Goal: Entertainment & Leisure: Browse casually

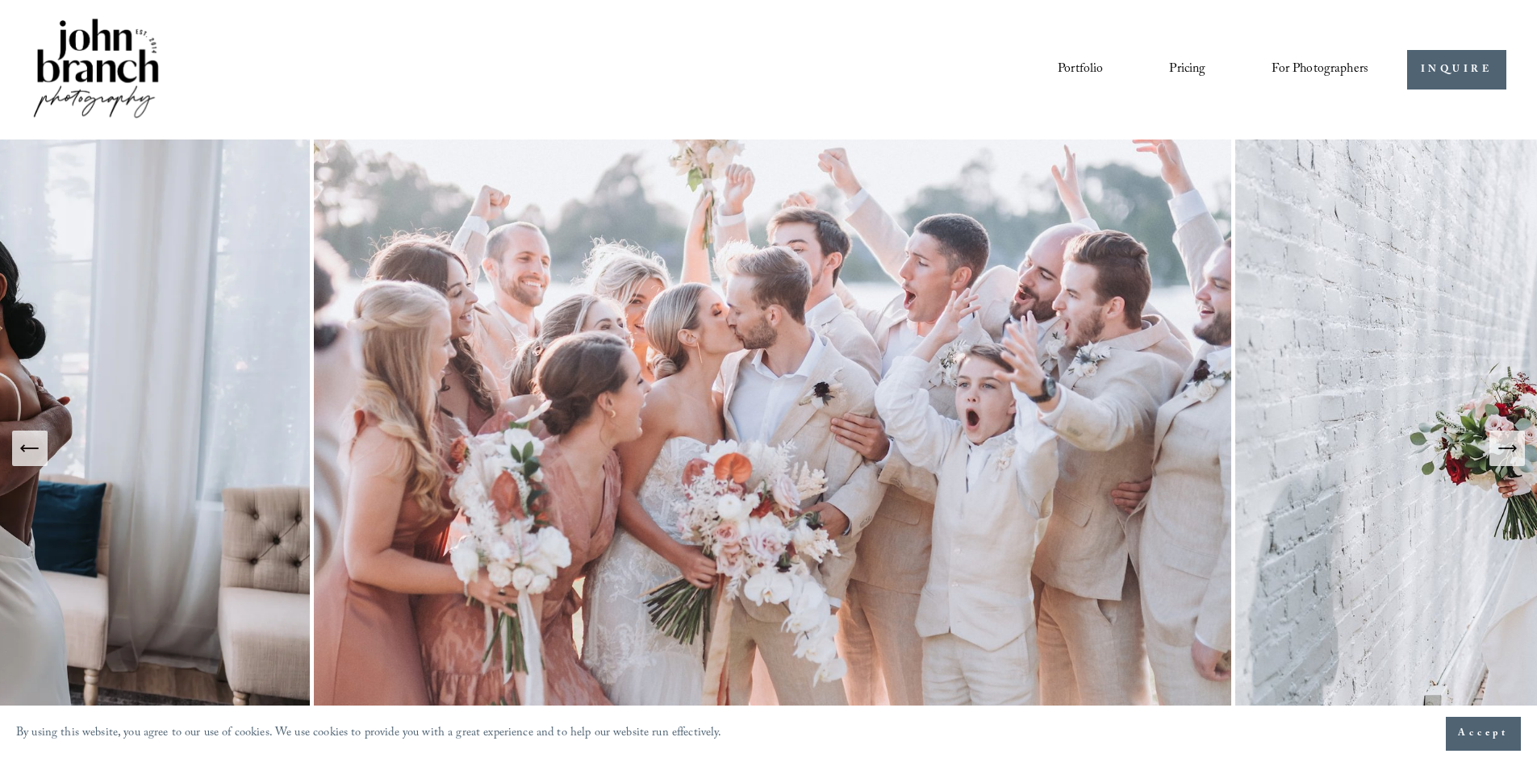
click at [1081, 73] on link "Portfolio" at bounding box center [1080, 69] width 45 height 27
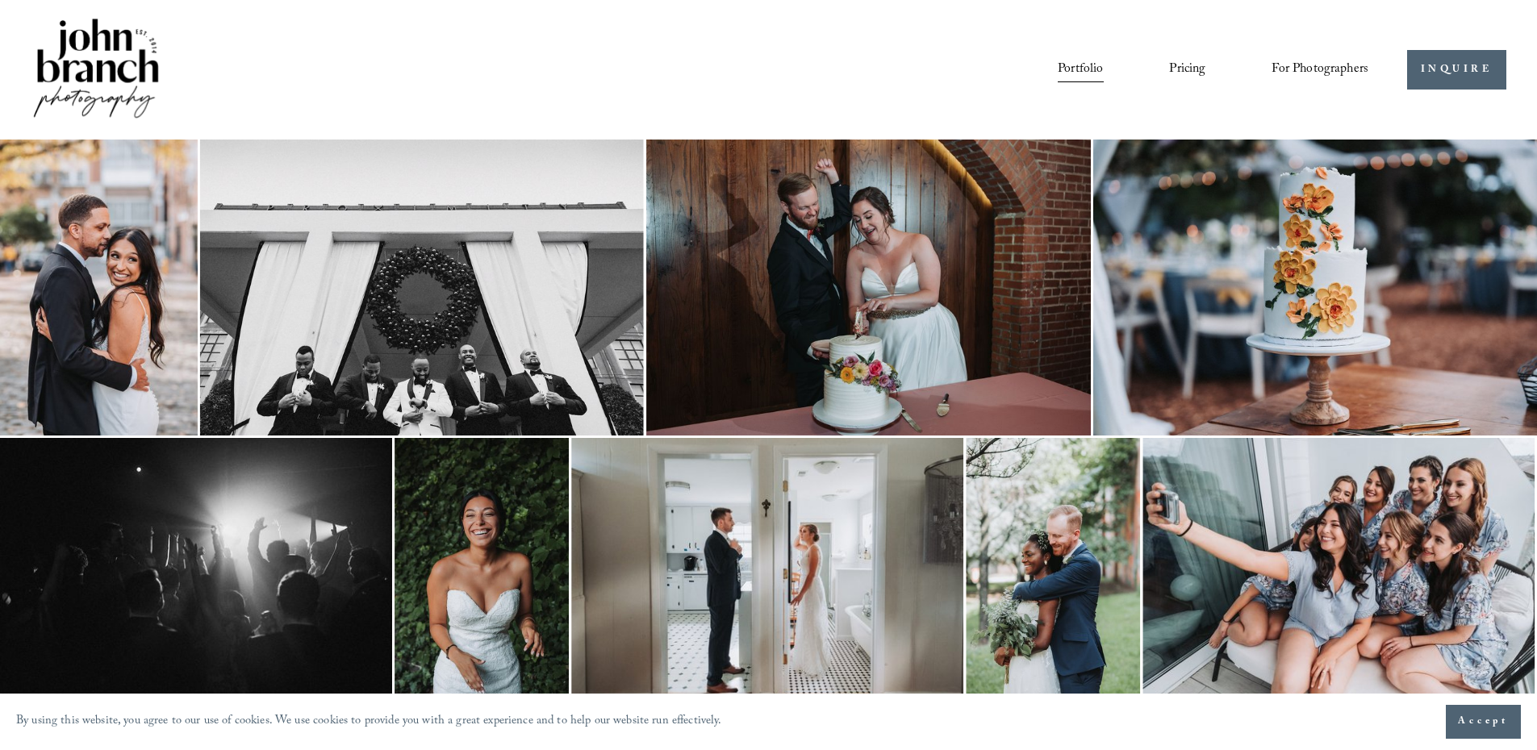
click at [140, 312] on img at bounding box center [99, 288] width 198 height 296
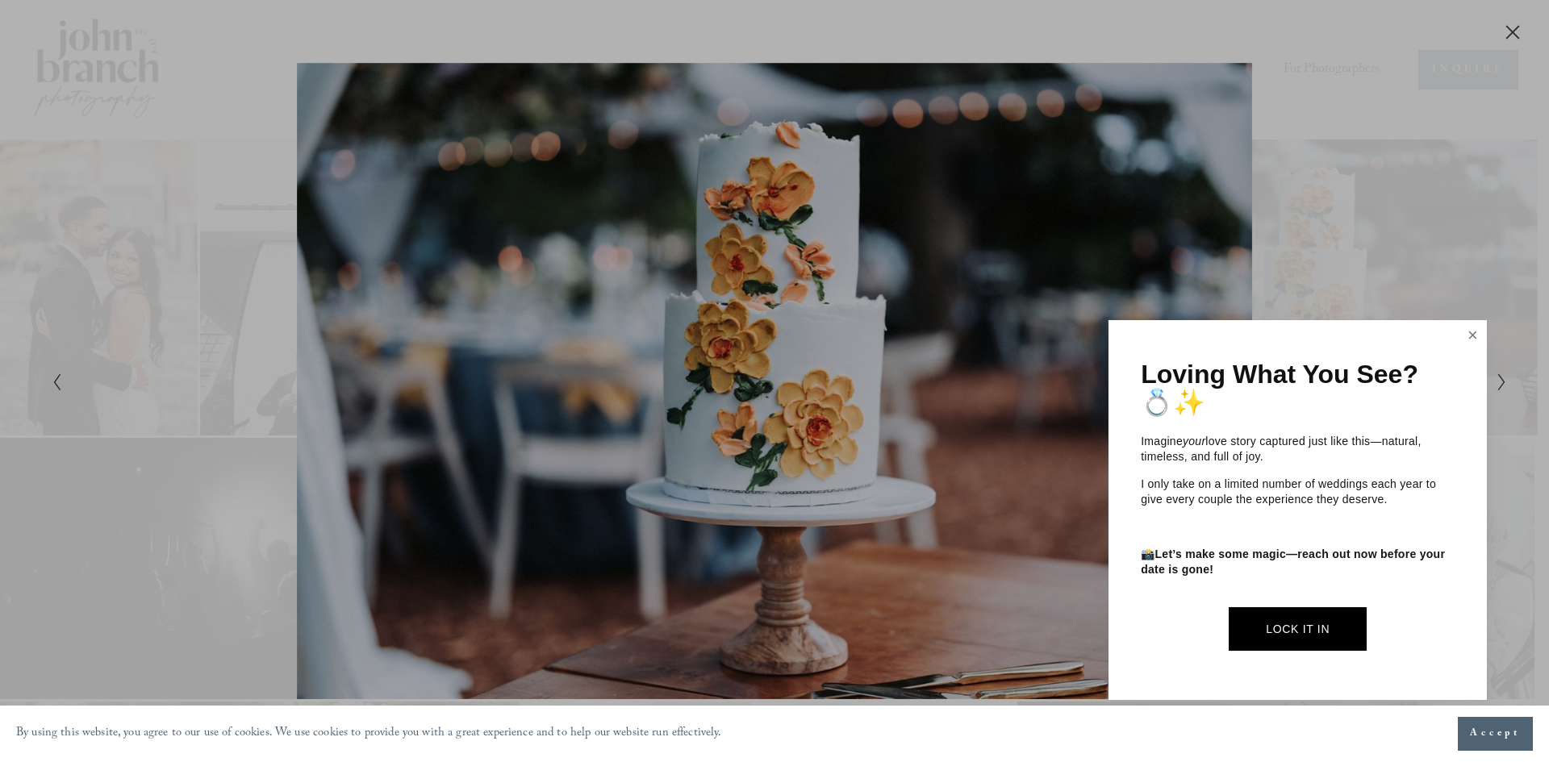
click at [1476, 331] on link "Close" at bounding box center [1473, 336] width 24 height 26
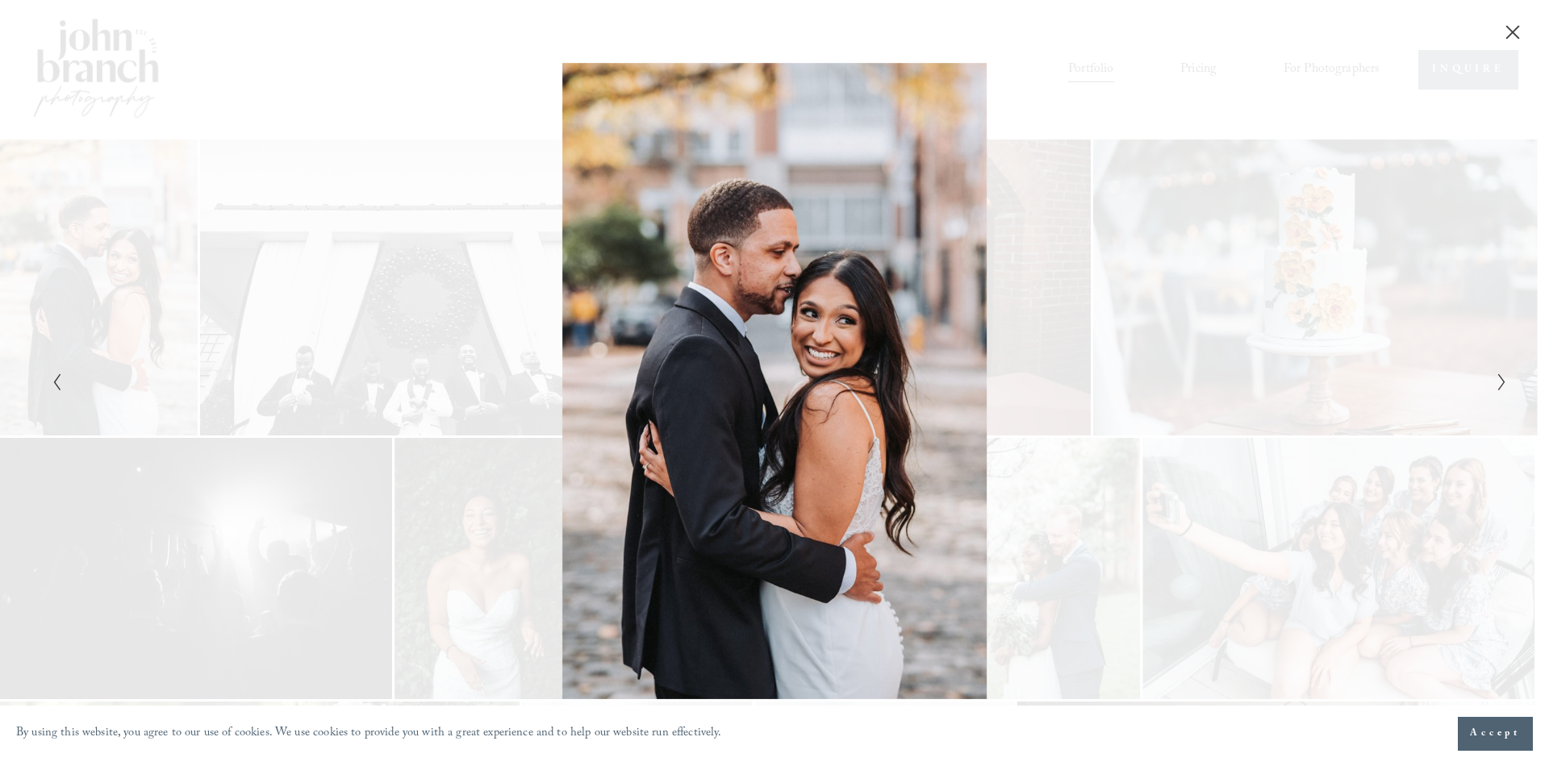
click at [1526, 34] on div "Gallery" at bounding box center [774, 20] width 1549 height 41
click at [1508, 34] on icon "Close" at bounding box center [1513, 32] width 16 height 16
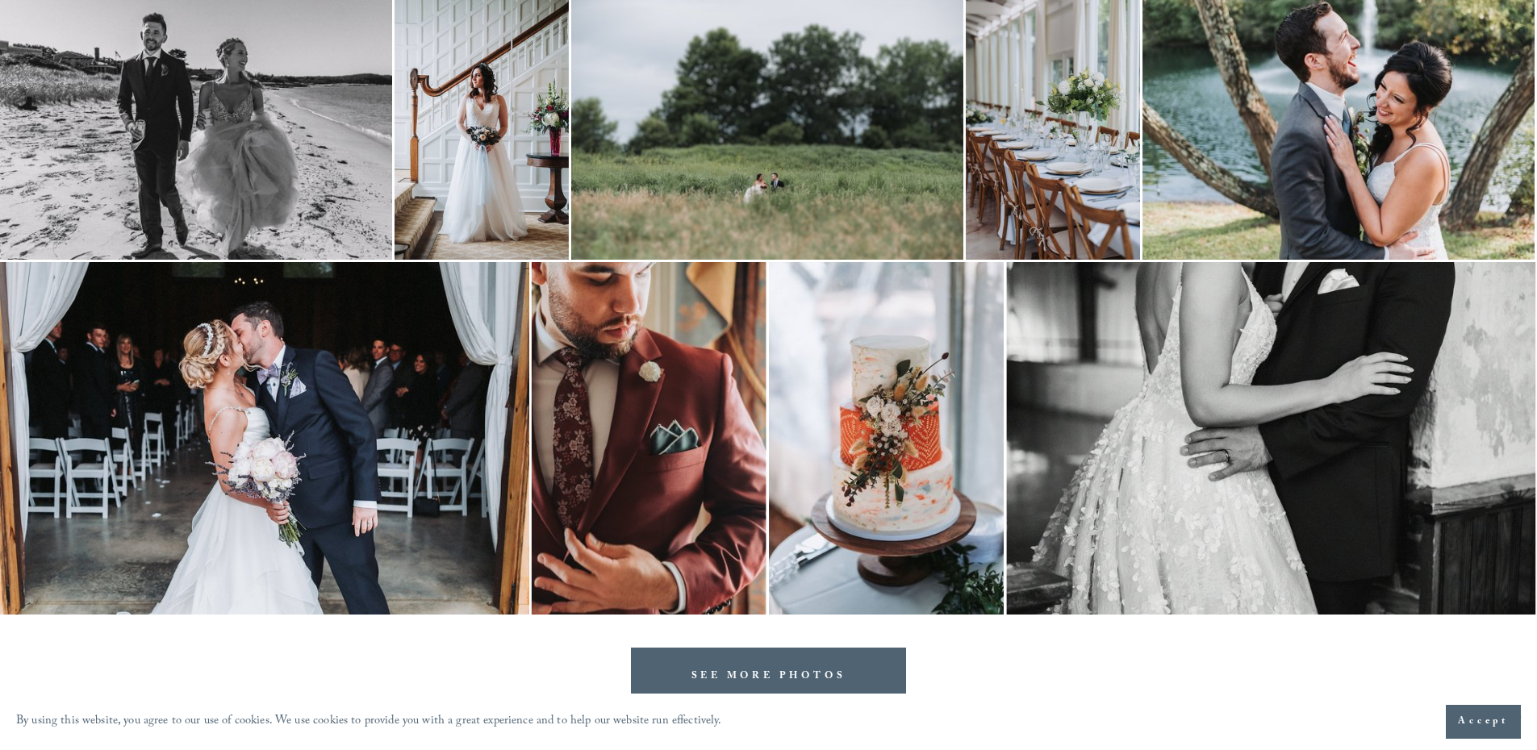
scroll to position [3239, 0]
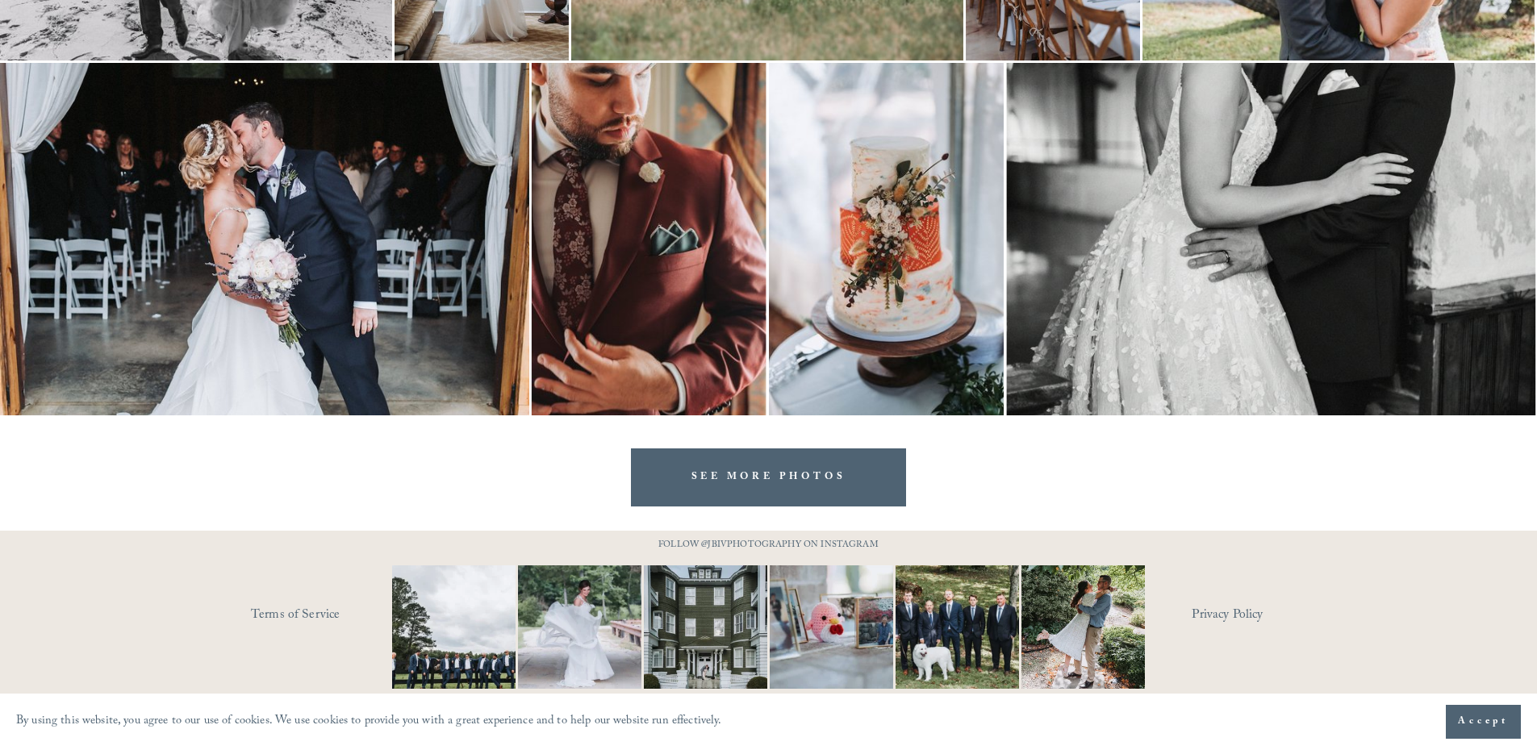
click at [825, 480] on link "SEE MORE PHOTOS" at bounding box center [769, 477] width 276 height 57
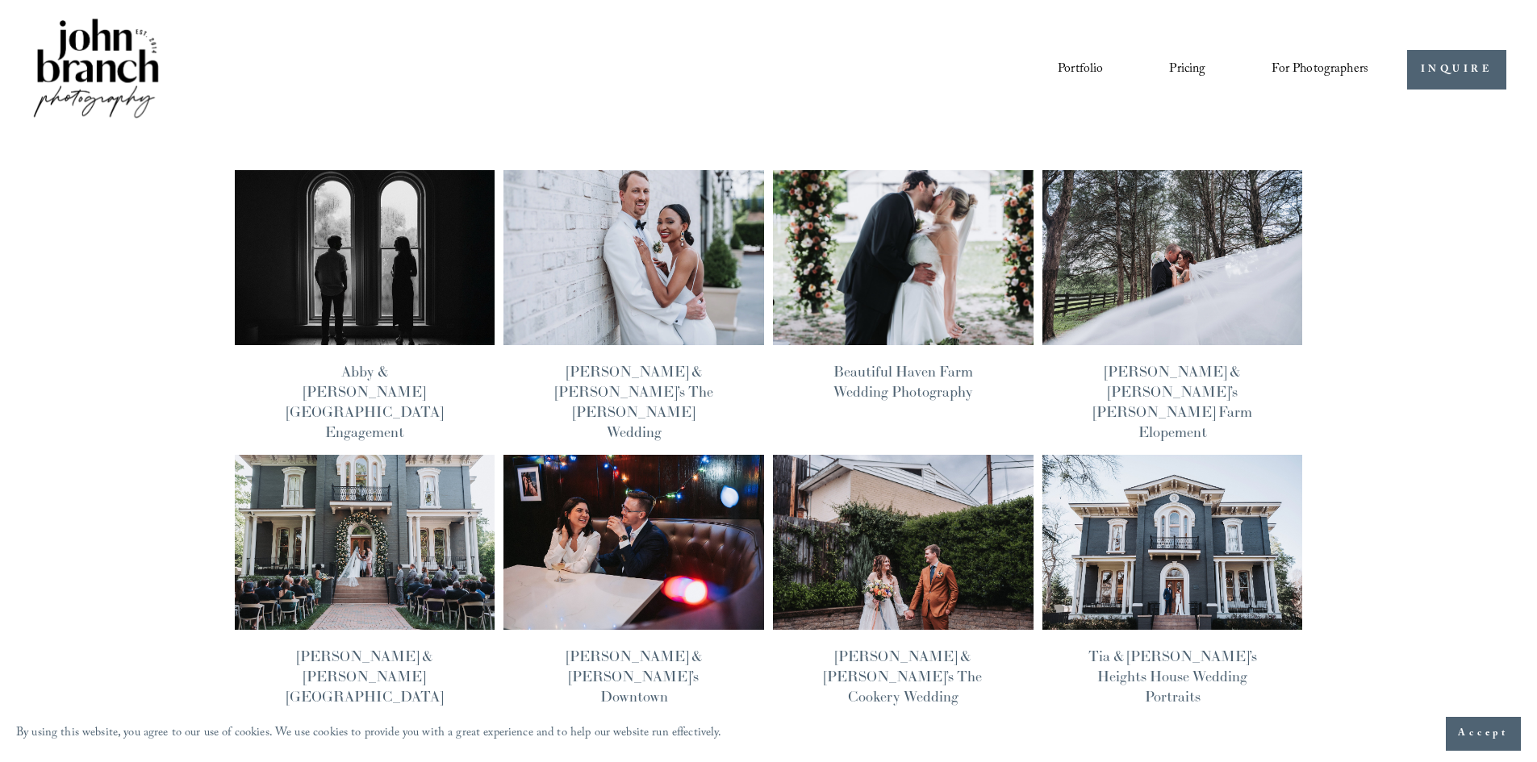
click at [370, 312] on img at bounding box center [364, 257] width 263 height 176
click at [328, 538] on img at bounding box center [364, 542] width 263 height 176
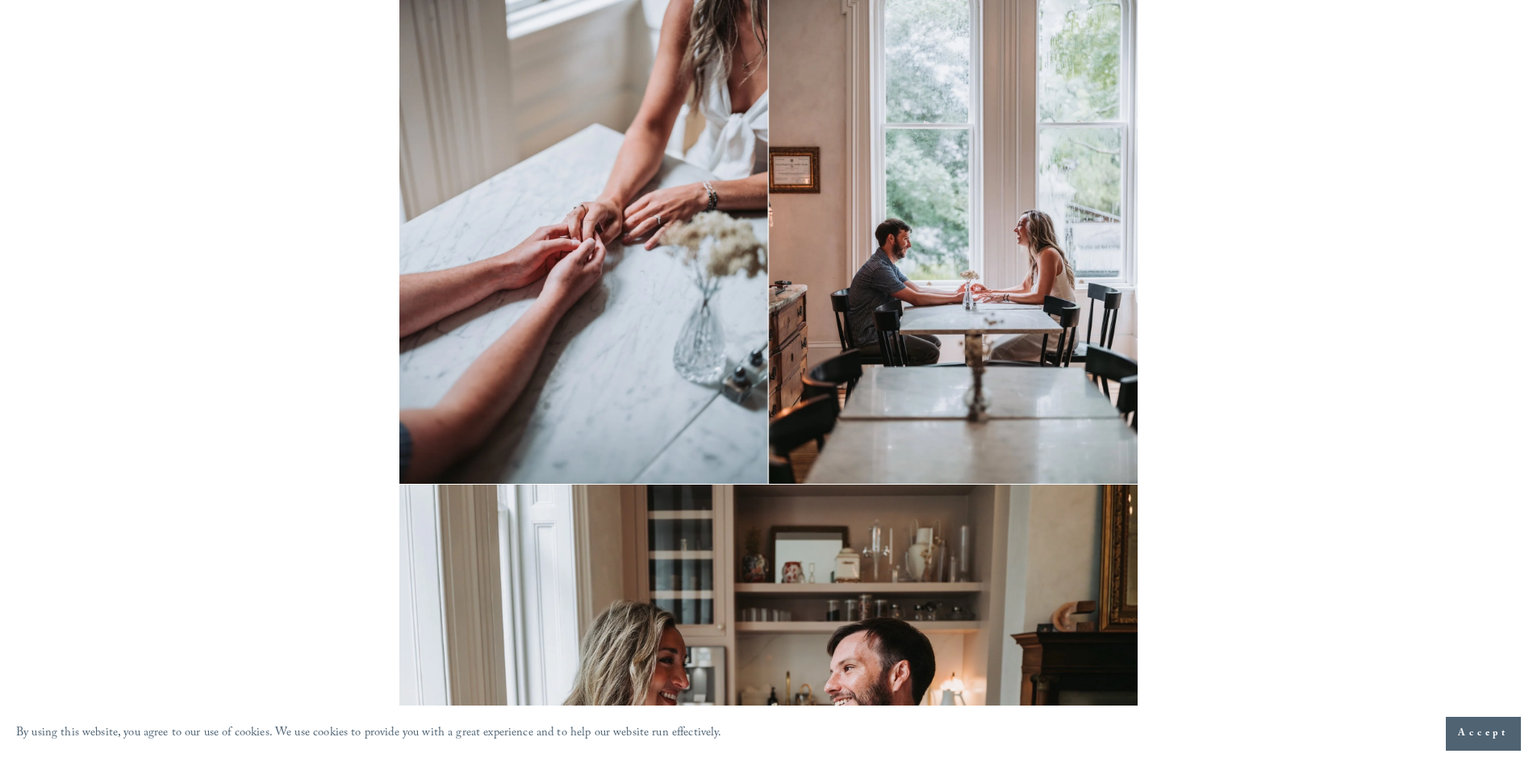
scroll to position [323, 0]
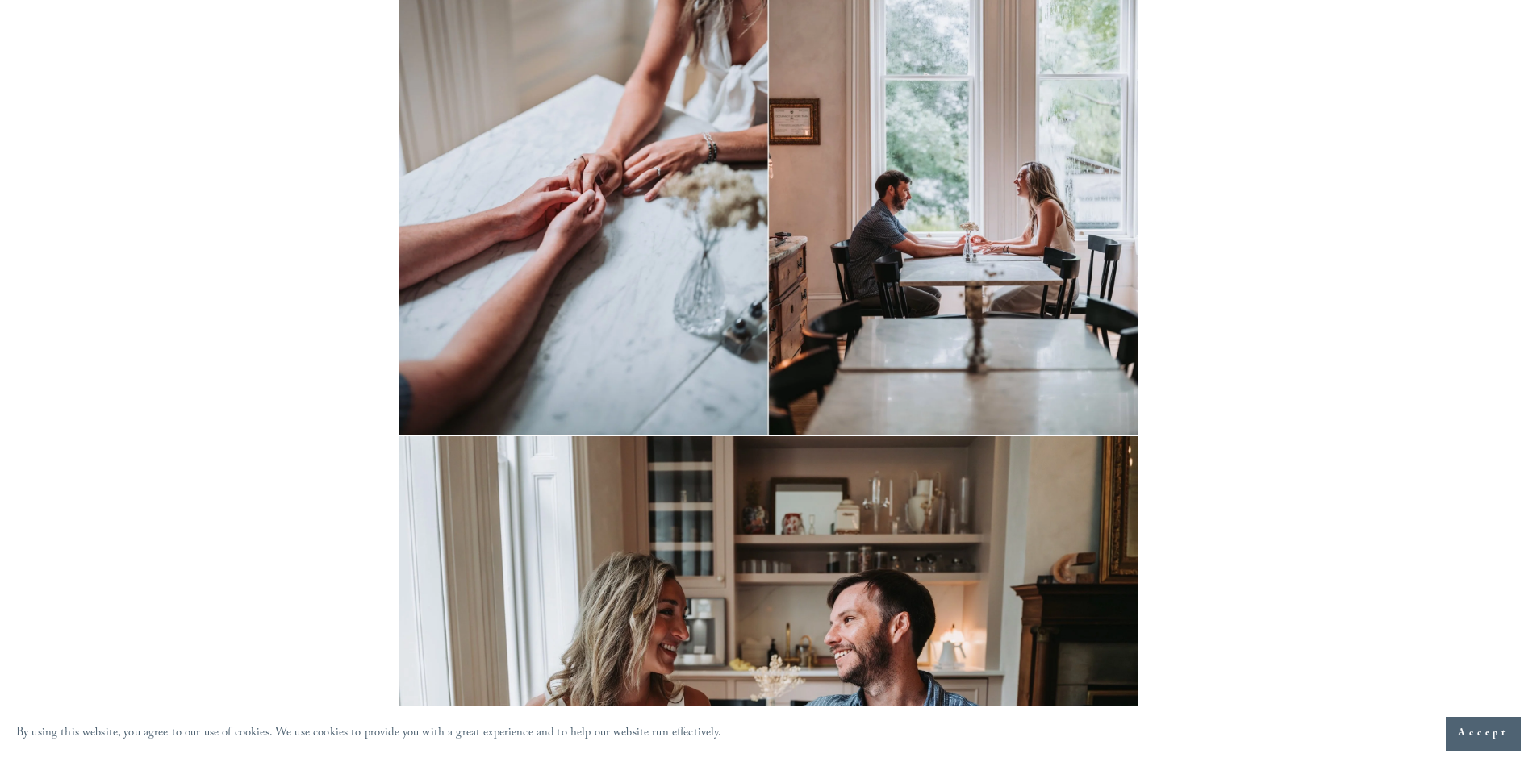
click at [596, 343] on img at bounding box center [767, 190] width 737 height 491
click at [680, 267] on img at bounding box center [767, 190] width 737 height 491
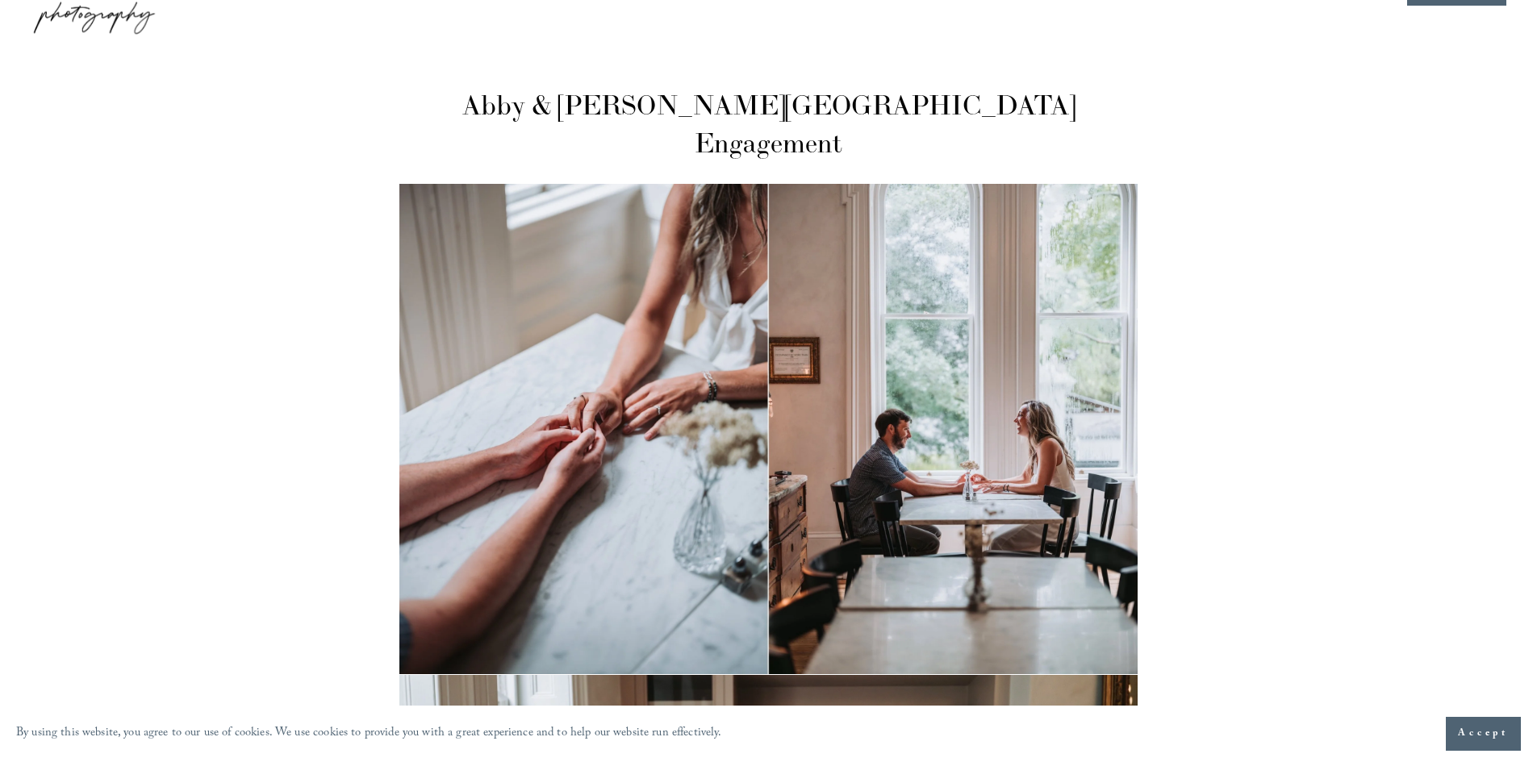
scroll to position [81, 0]
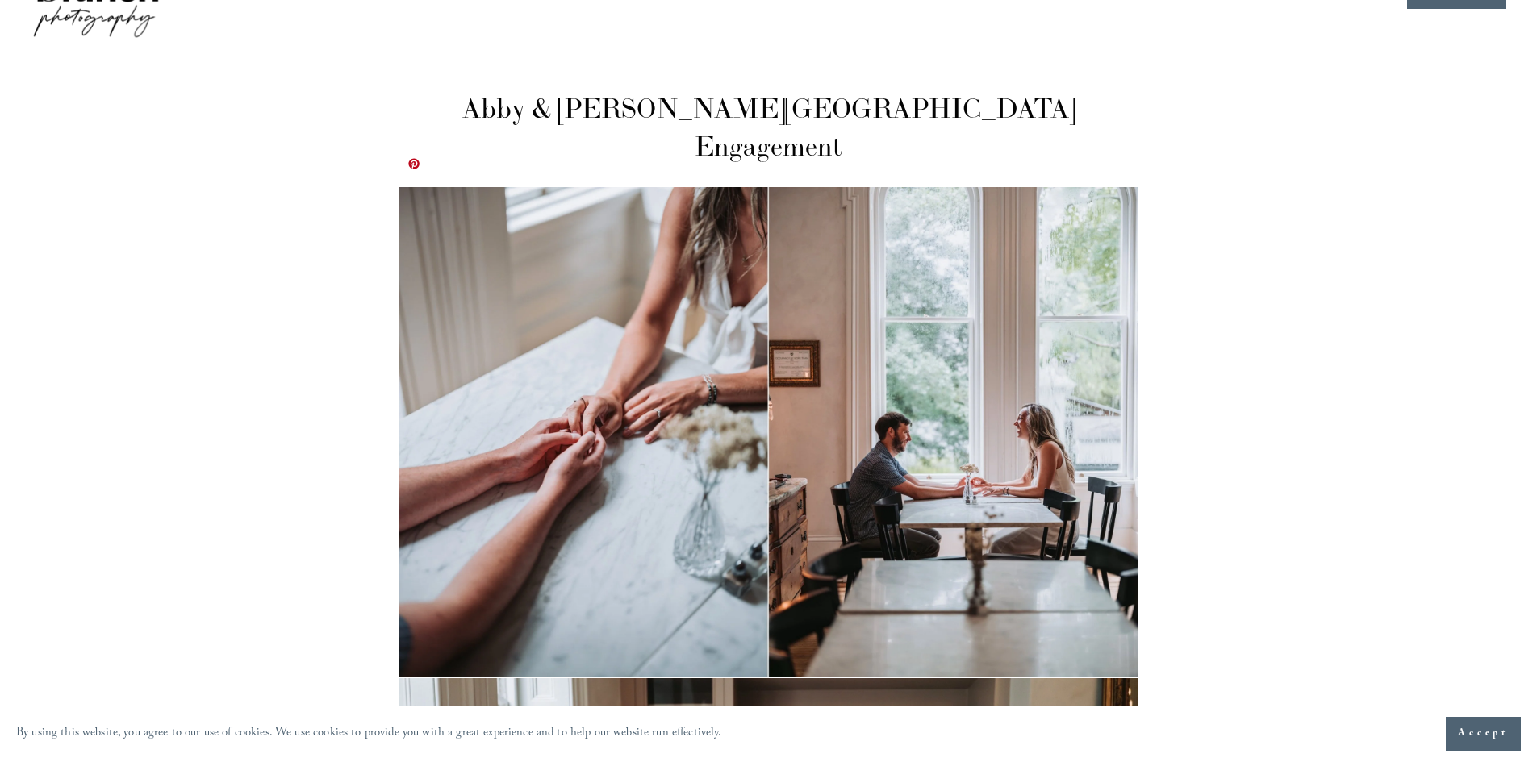
click at [733, 319] on img at bounding box center [767, 432] width 737 height 491
click at [720, 311] on img at bounding box center [767, 432] width 737 height 491
click at [989, 393] on img at bounding box center [767, 432] width 737 height 491
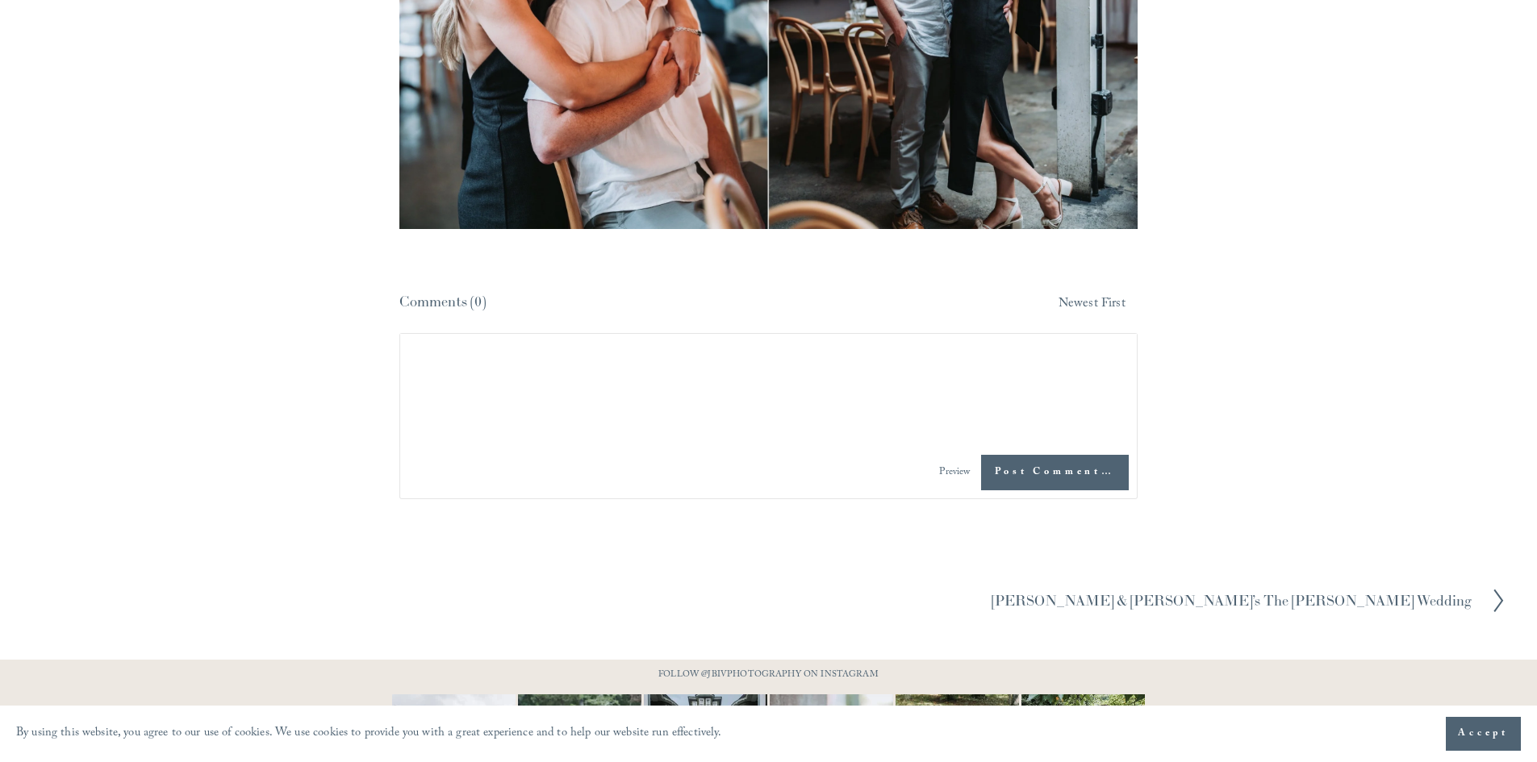
scroll to position [10566, 0]
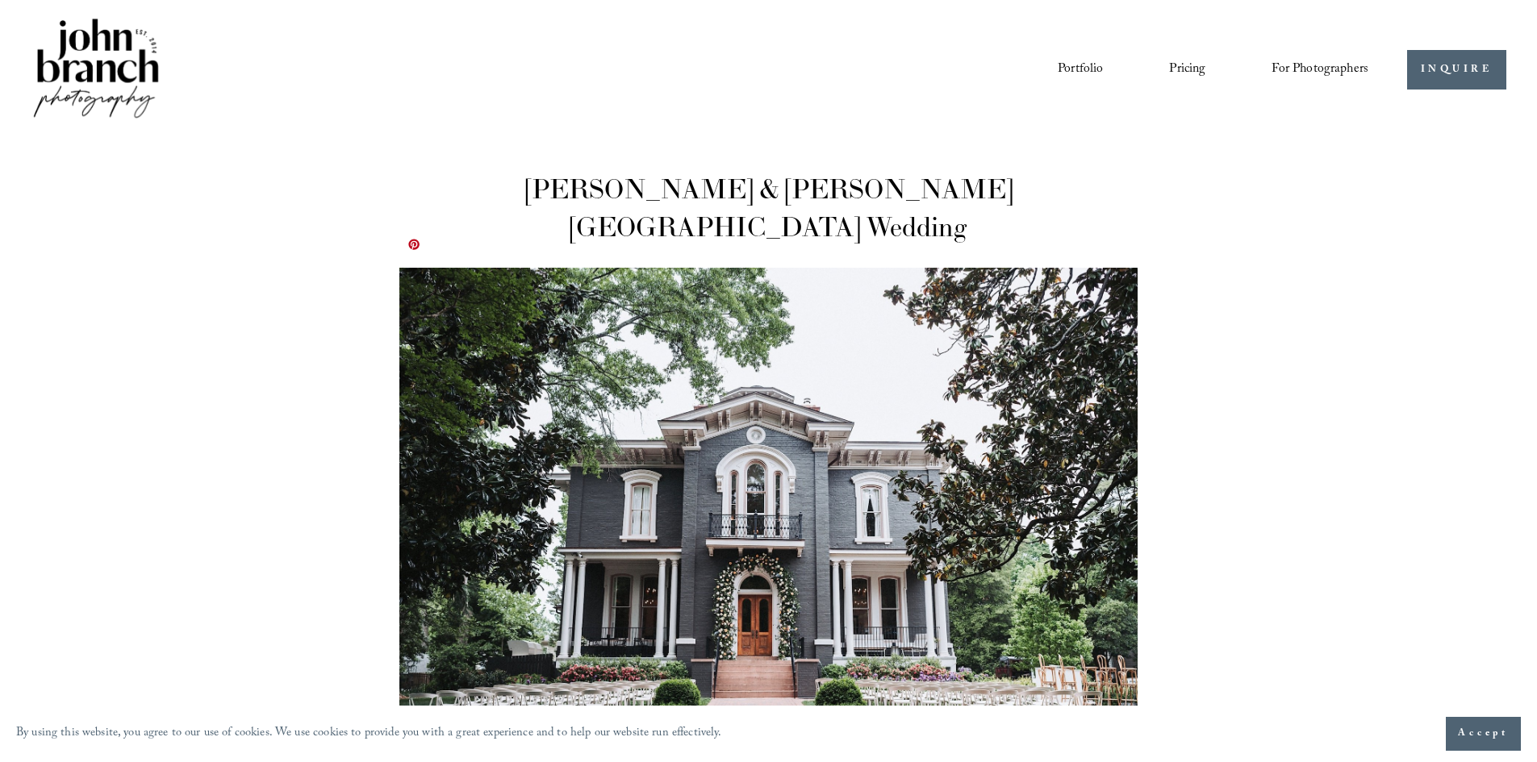
scroll to position [81, 0]
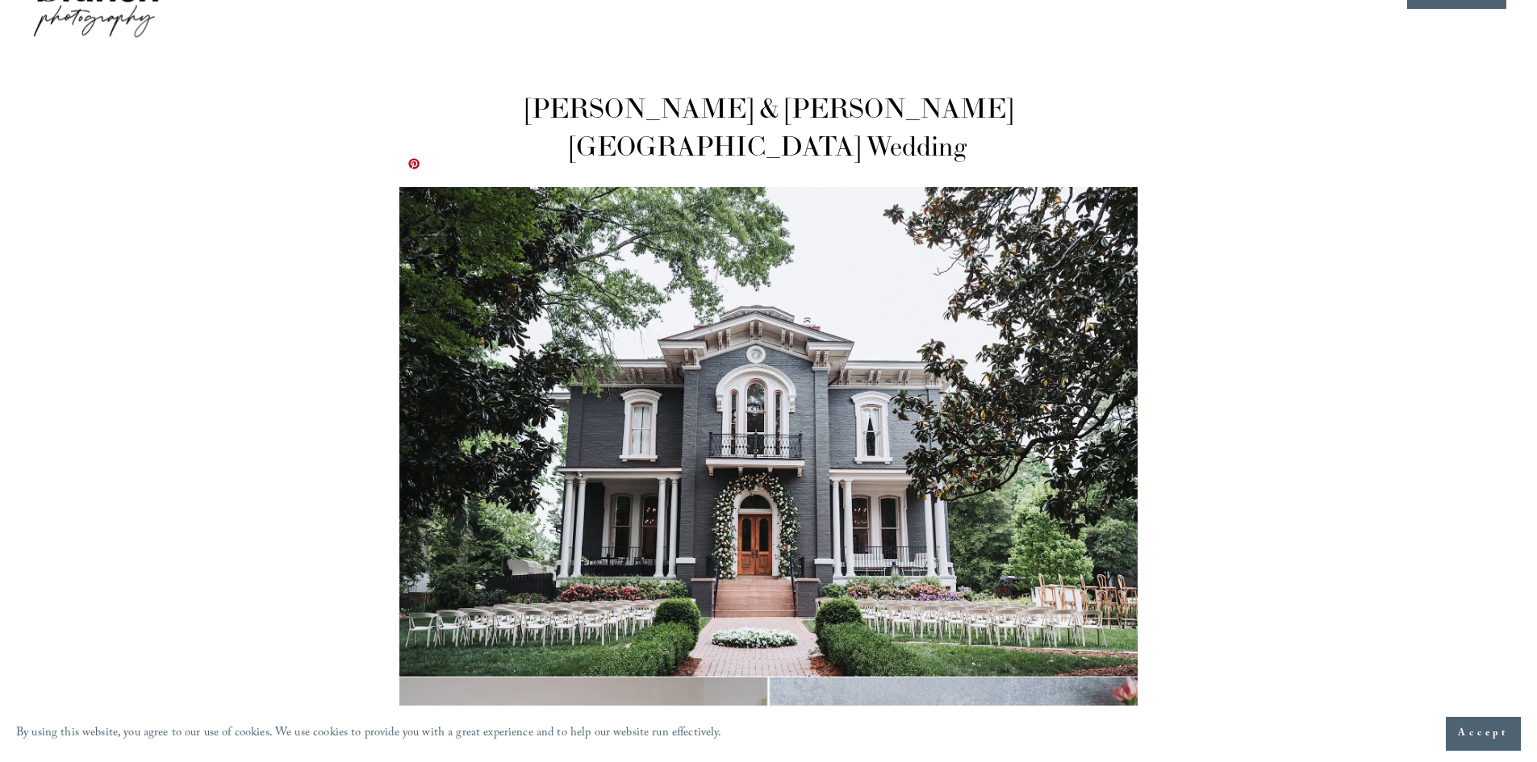
click at [841, 476] on img at bounding box center [767, 432] width 737 height 491
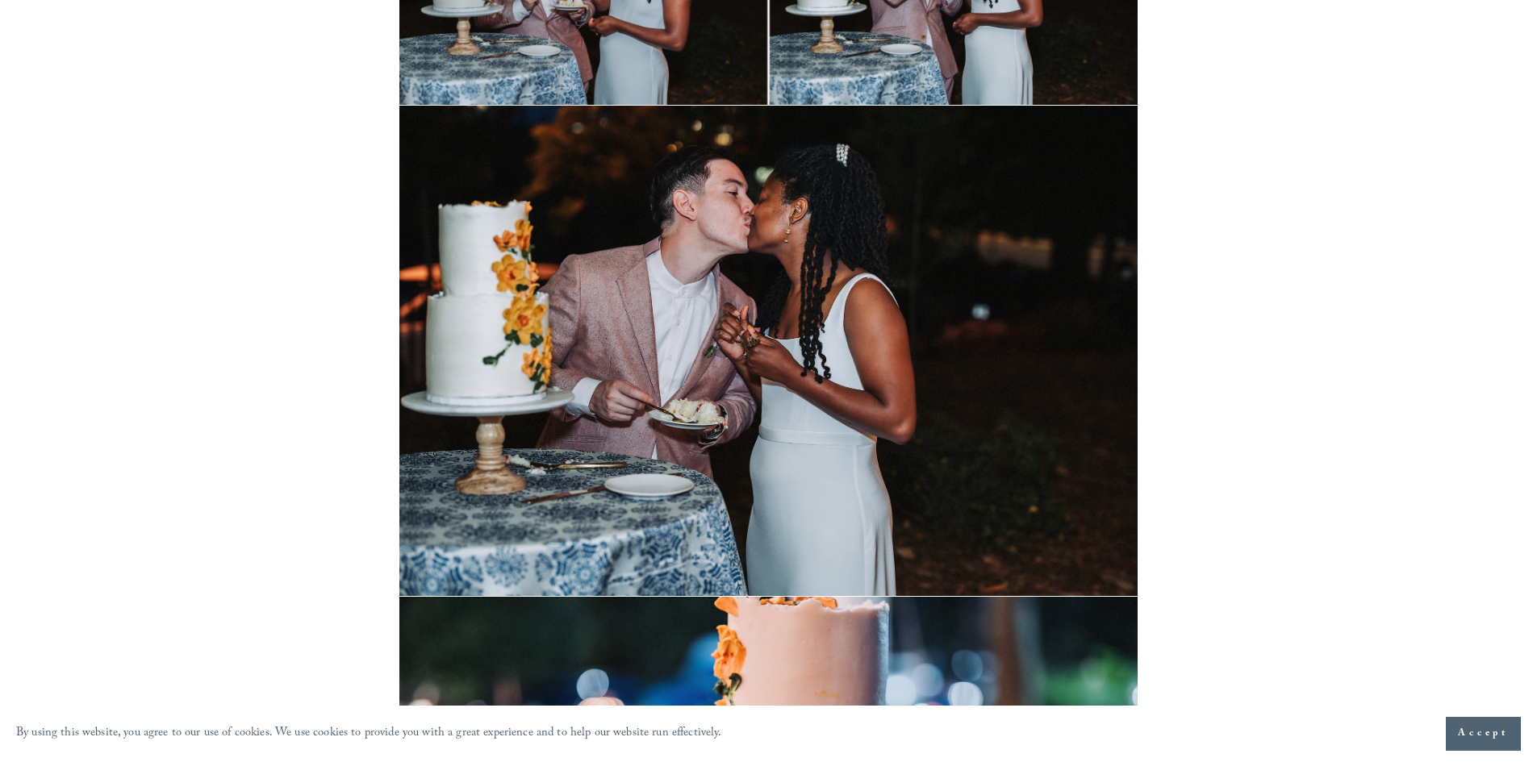
scroll to position [31061, 0]
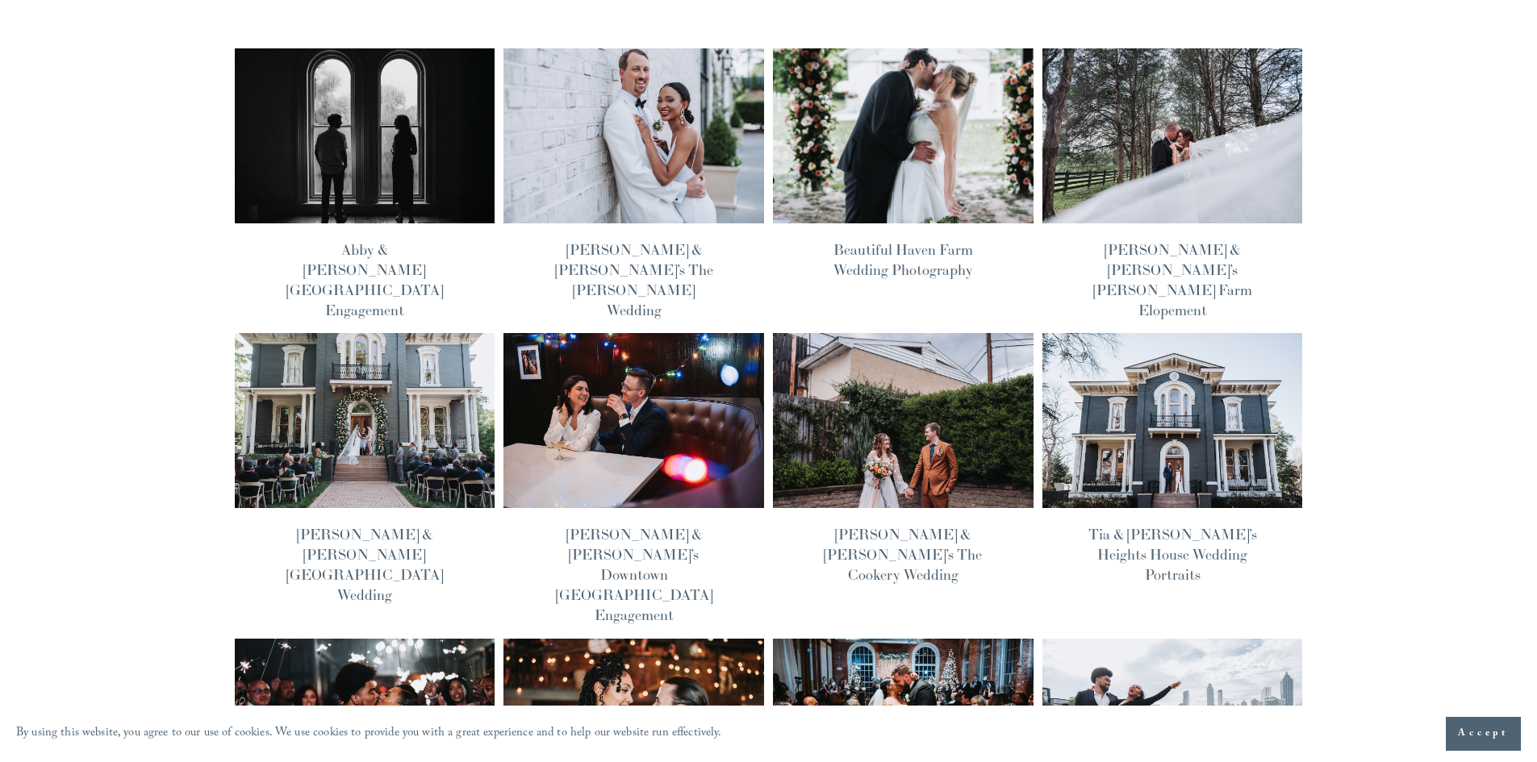
scroll to position [161, 0]
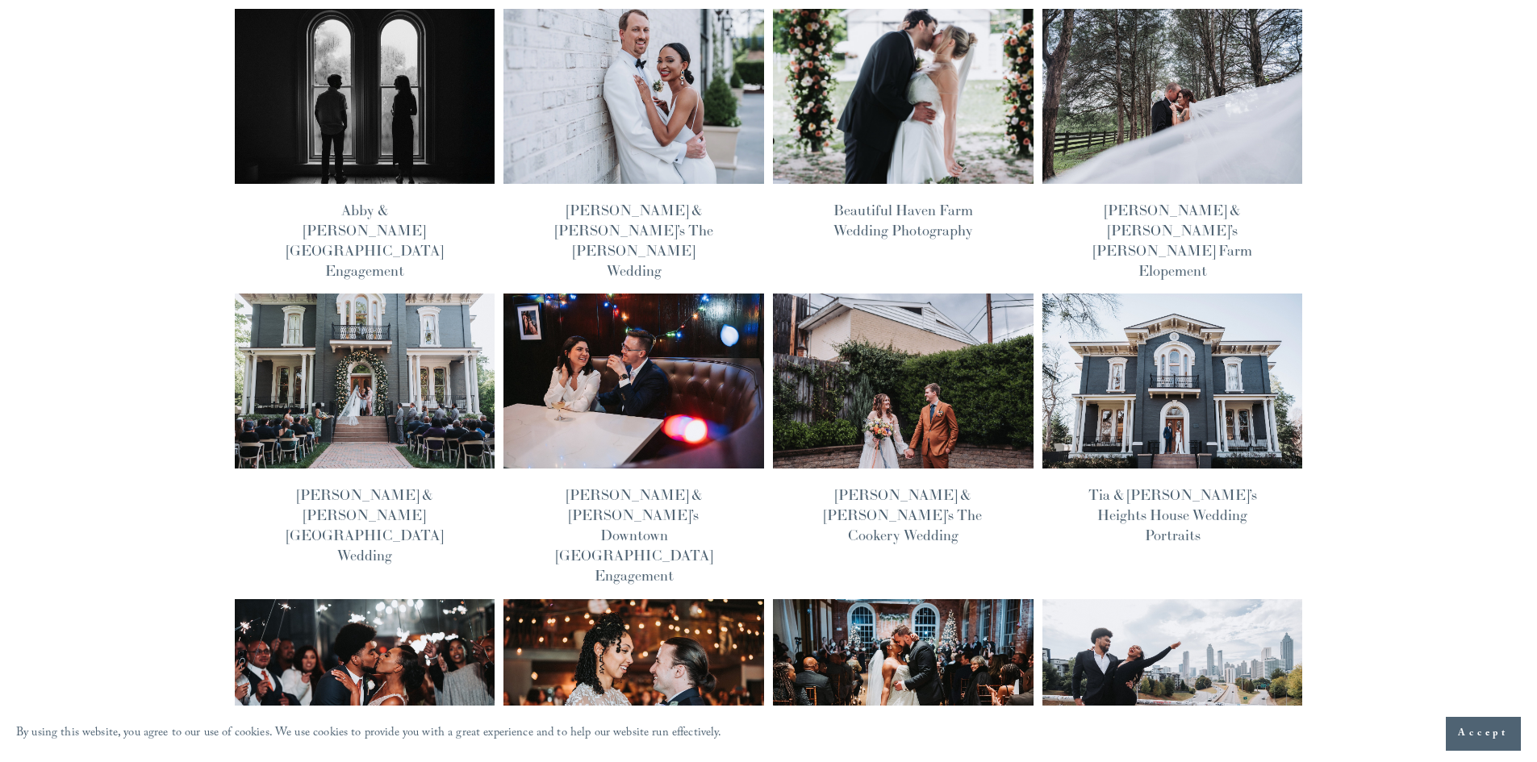
click at [801, 419] on img at bounding box center [902, 381] width 263 height 176
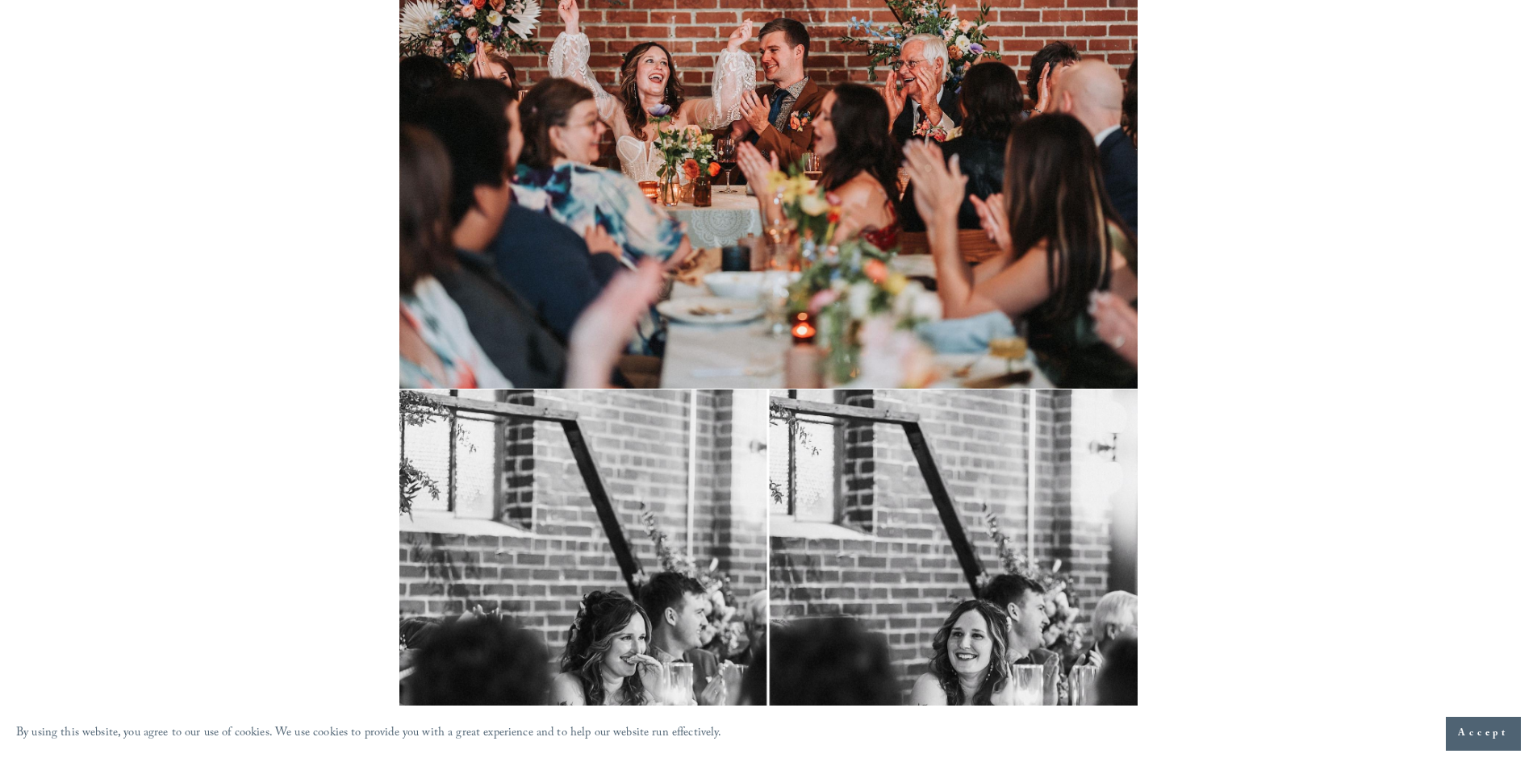
scroll to position [16325, 0]
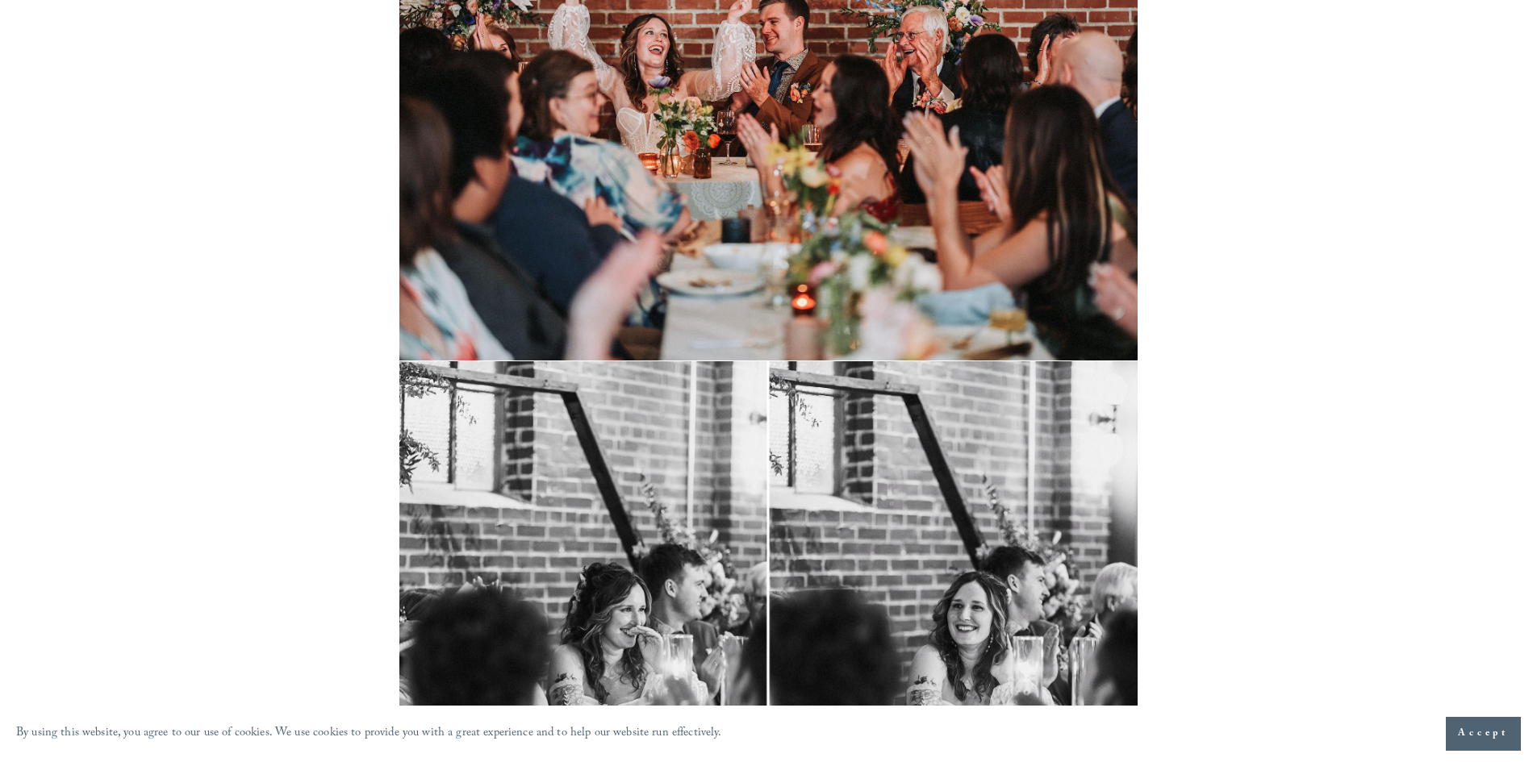
click at [1471, 741] on span "Accept" at bounding box center [1483, 734] width 51 height 16
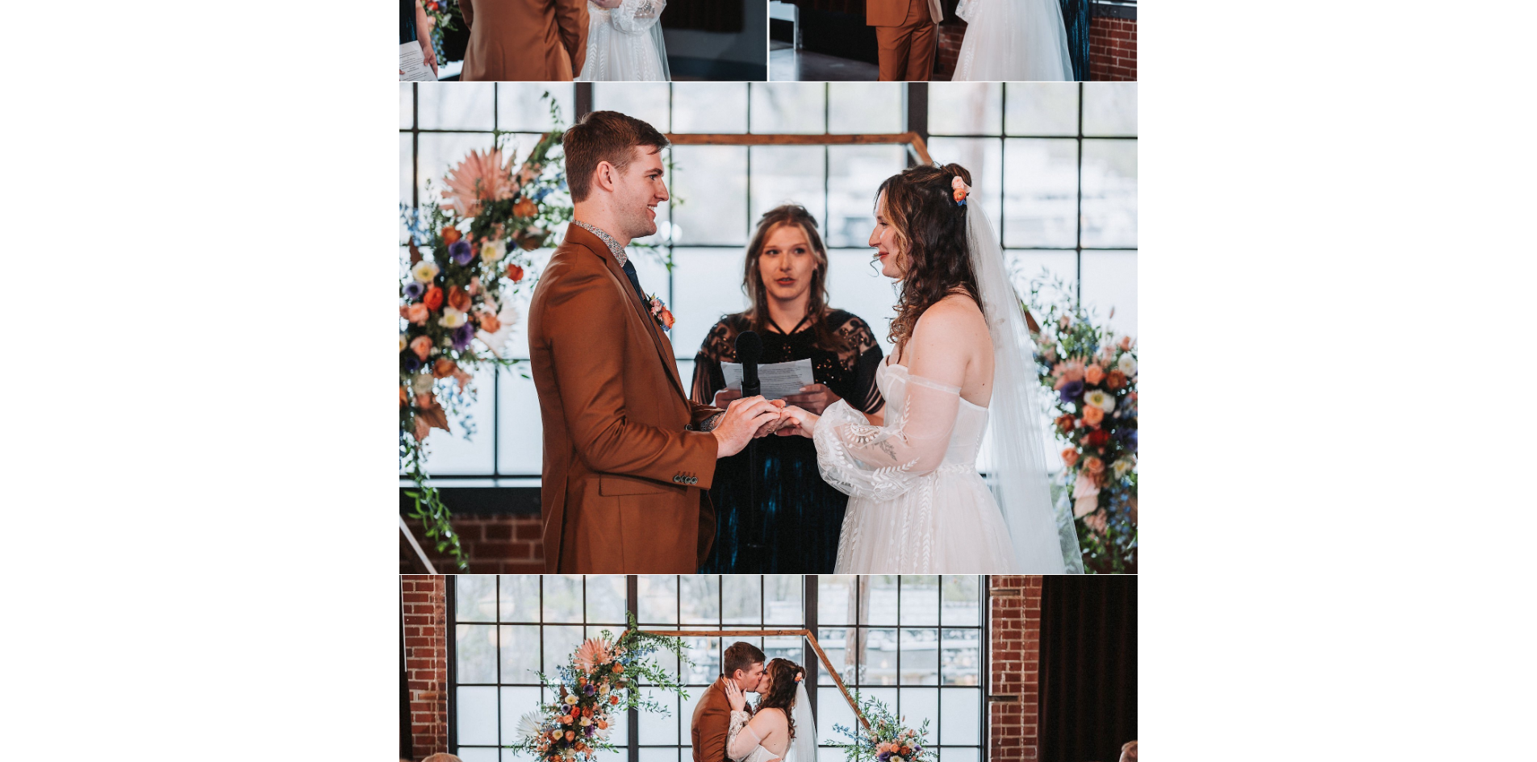
scroll to position [0, 0]
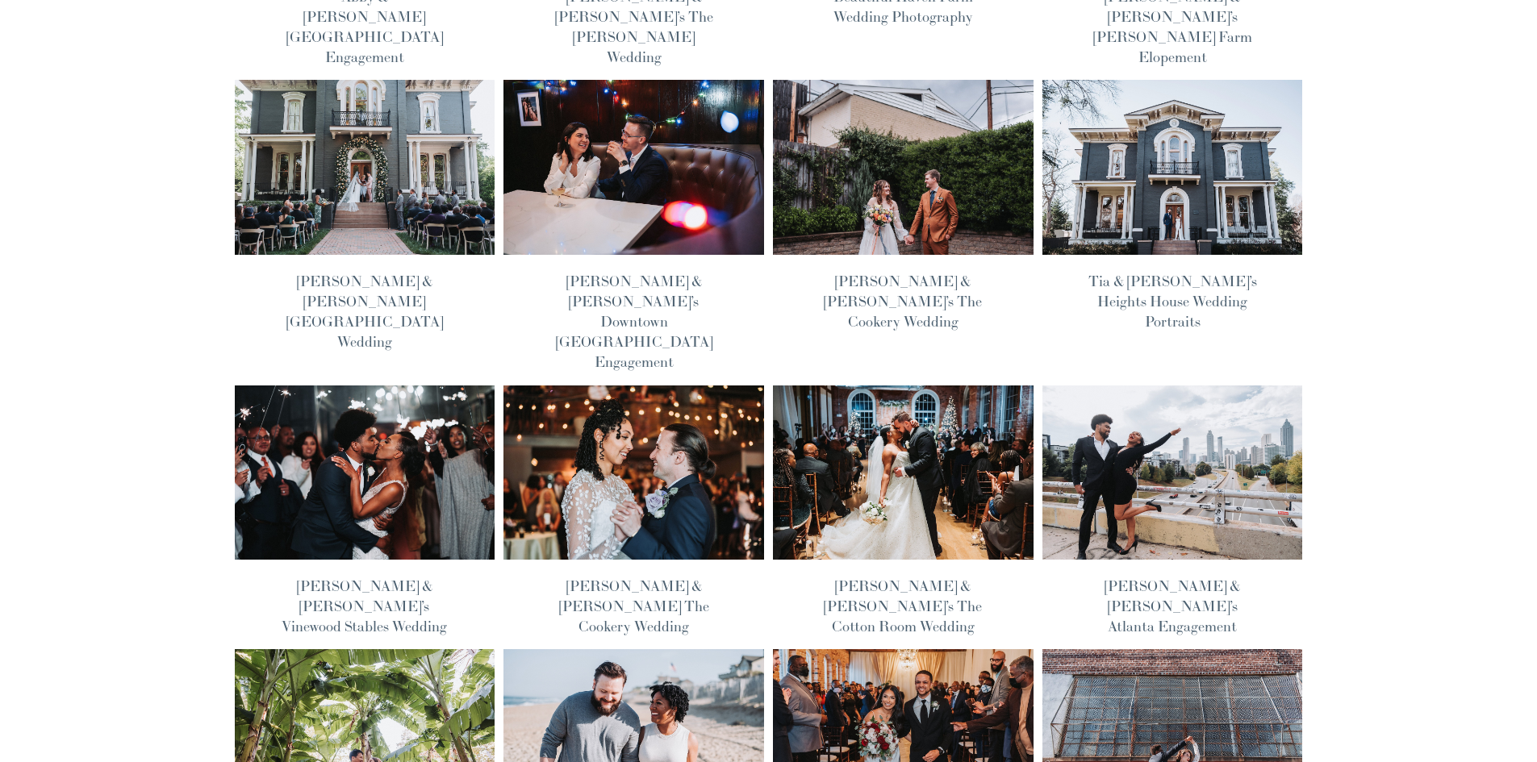
scroll to position [403, 0]
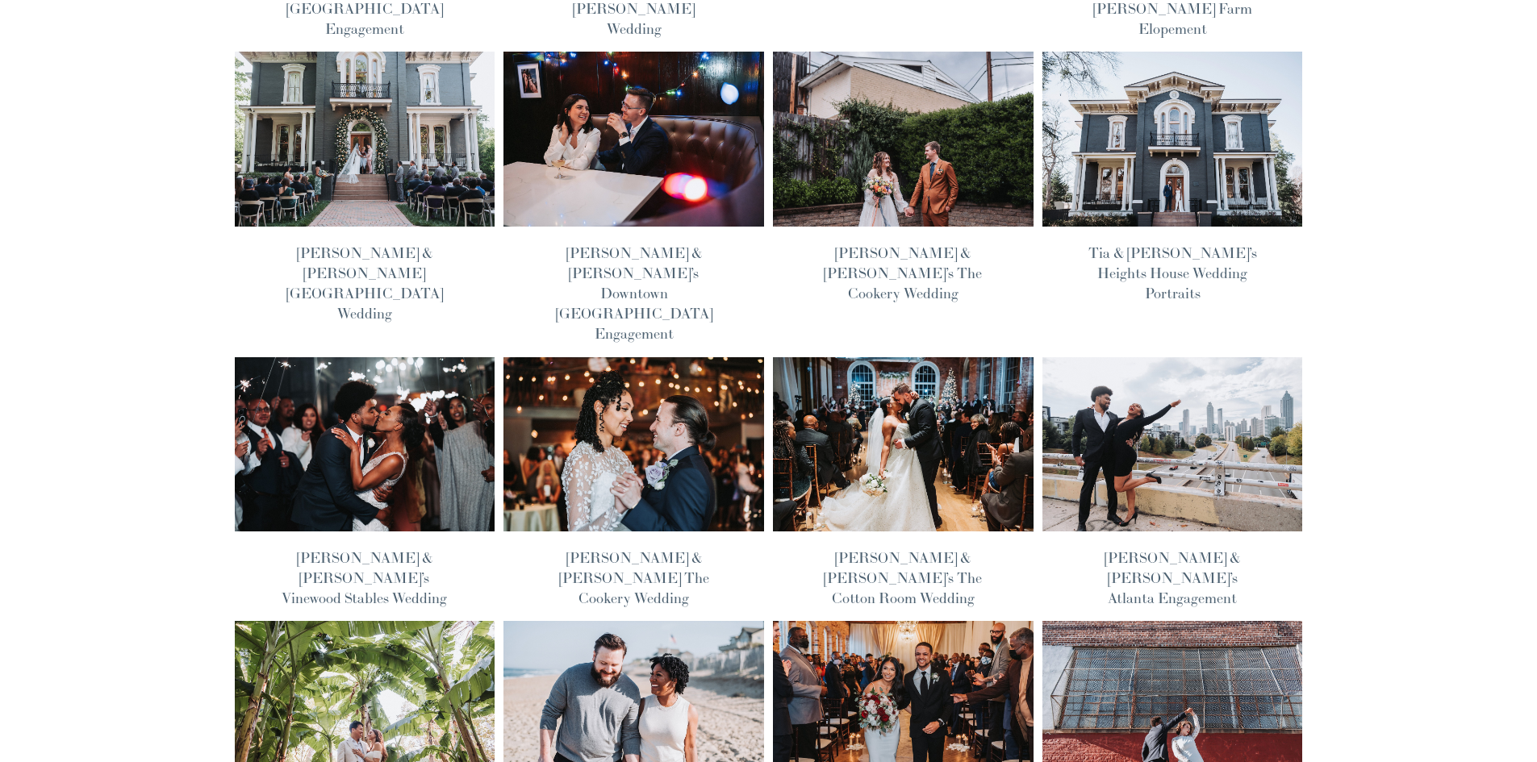
click at [652, 386] on img at bounding box center [634, 444] width 263 height 176
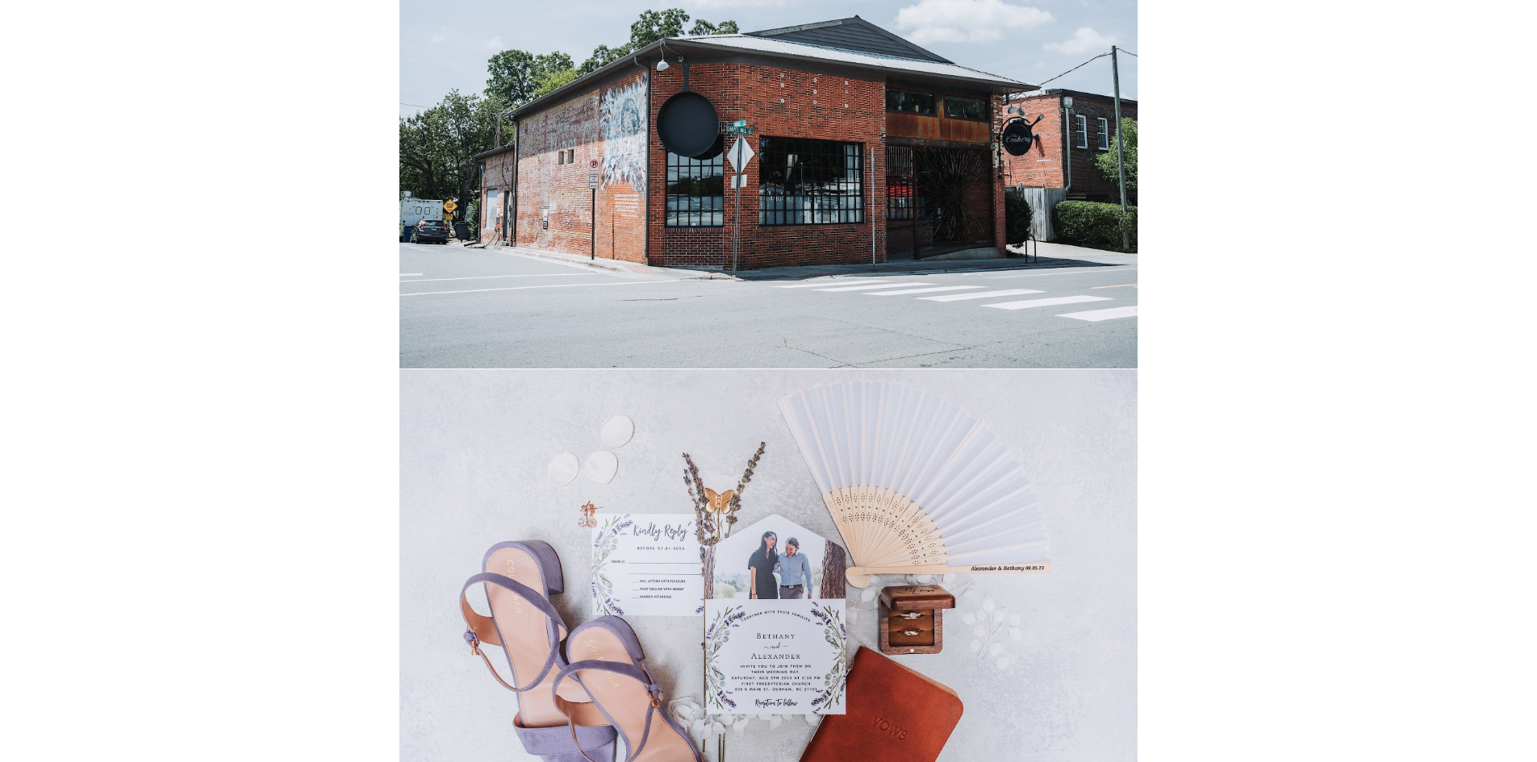
scroll to position [395, 0]
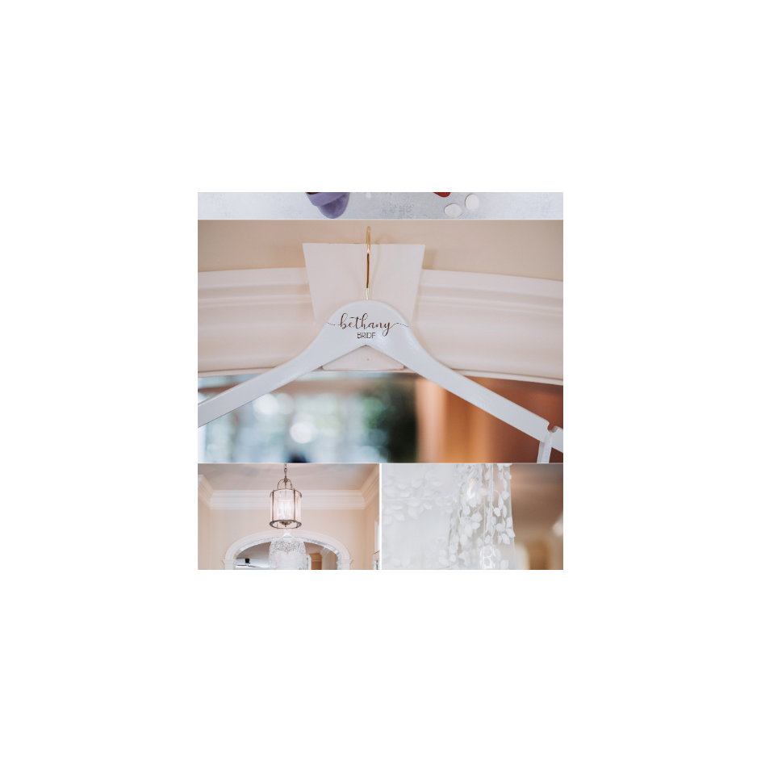
scroll to position [795, 0]
